Goal: Complete application form: Complete application form

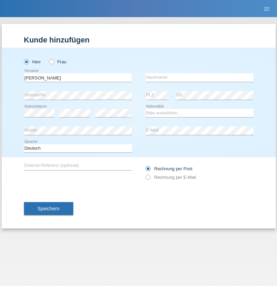
type input "[PERSON_NAME]"
click at [199, 77] on input "text" at bounding box center [199, 77] width 108 height 9
type input "Freund"
select select "CH"
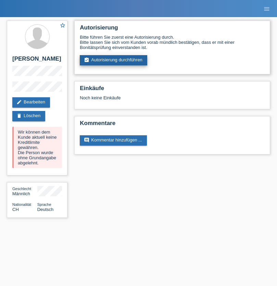
click at [114, 60] on link "assignment_turned_in Autorisierung durchführen" at bounding box center [113, 60] width 67 height 10
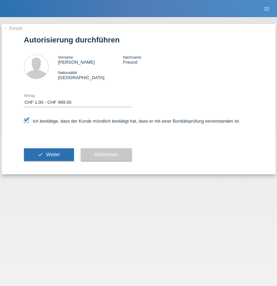
select select "1"
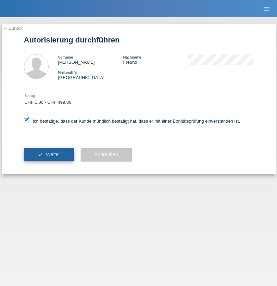
click at [49, 154] on span "Weiter" at bounding box center [53, 153] width 14 height 5
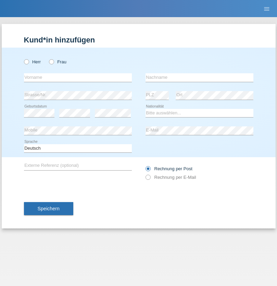
radio input "true"
click at [78, 77] on input "text" at bounding box center [78, 77] width 108 height 9
type input "[PERSON_NAME]"
click at [199, 77] on input "text" at bounding box center [199, 77] width 108 height 9
type input "Freund"
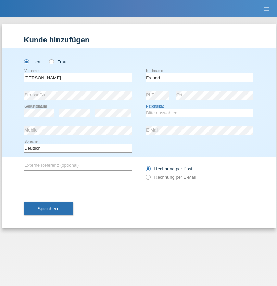
select select "CH"
